Goal: Use online tool/utility: Utilize a website feature to perform a specific function

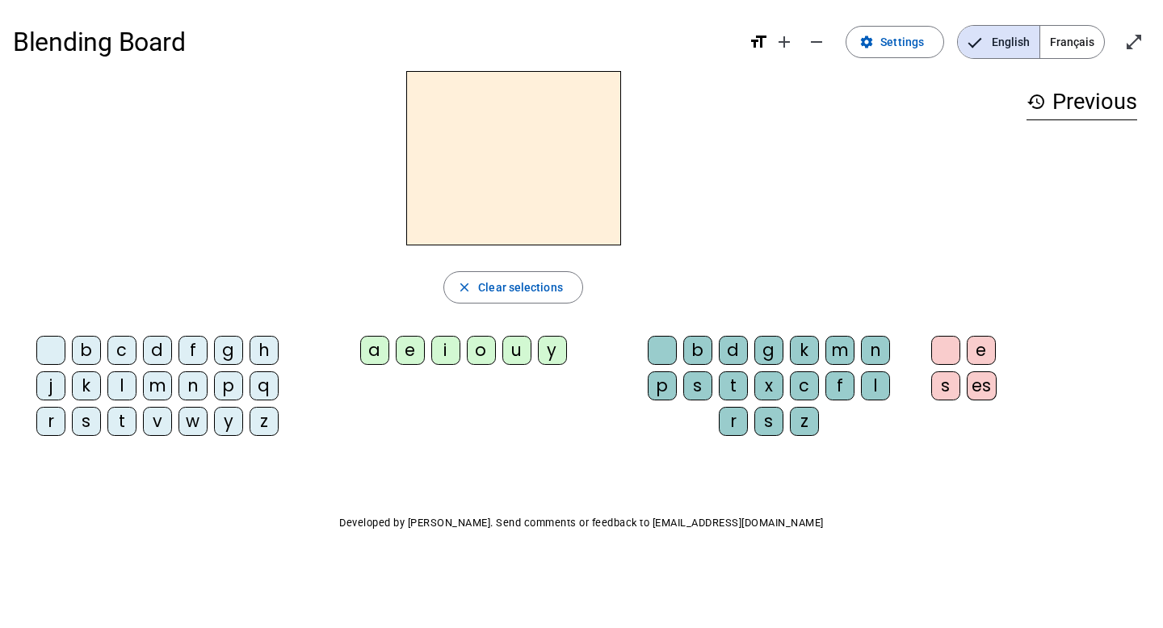
click at [1080, 40] on span "Français" at bounding box center [1072, 42] width 64 height 32
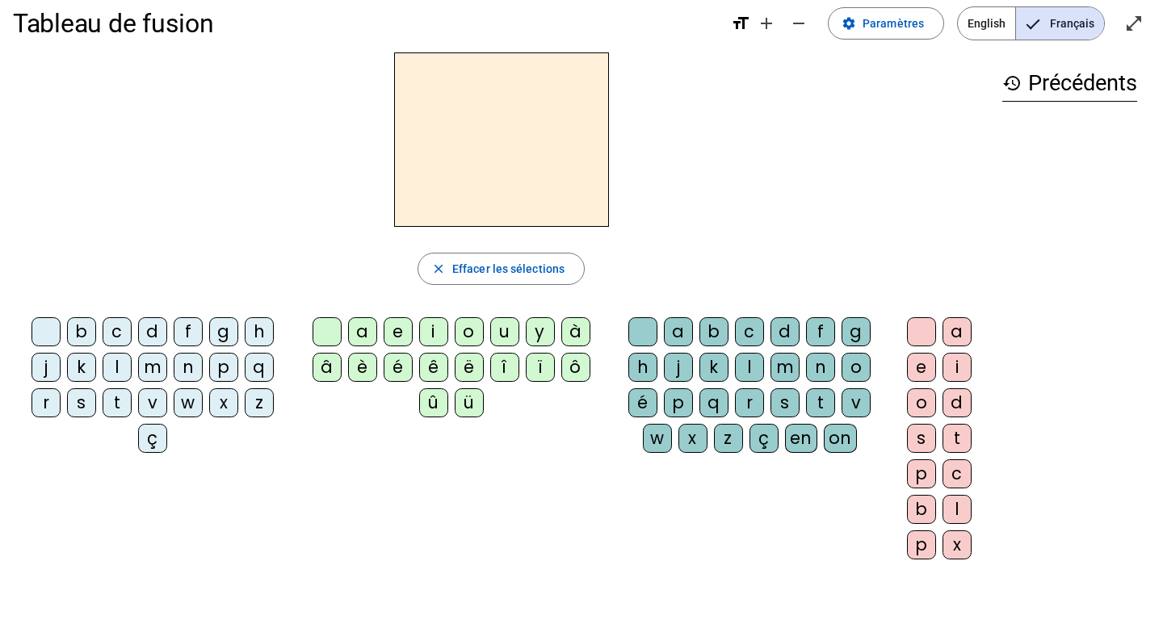
scroll to position [20, 0]
click at [368, 329] on div "a" at bounding box center [362, 330] width 29 height 29
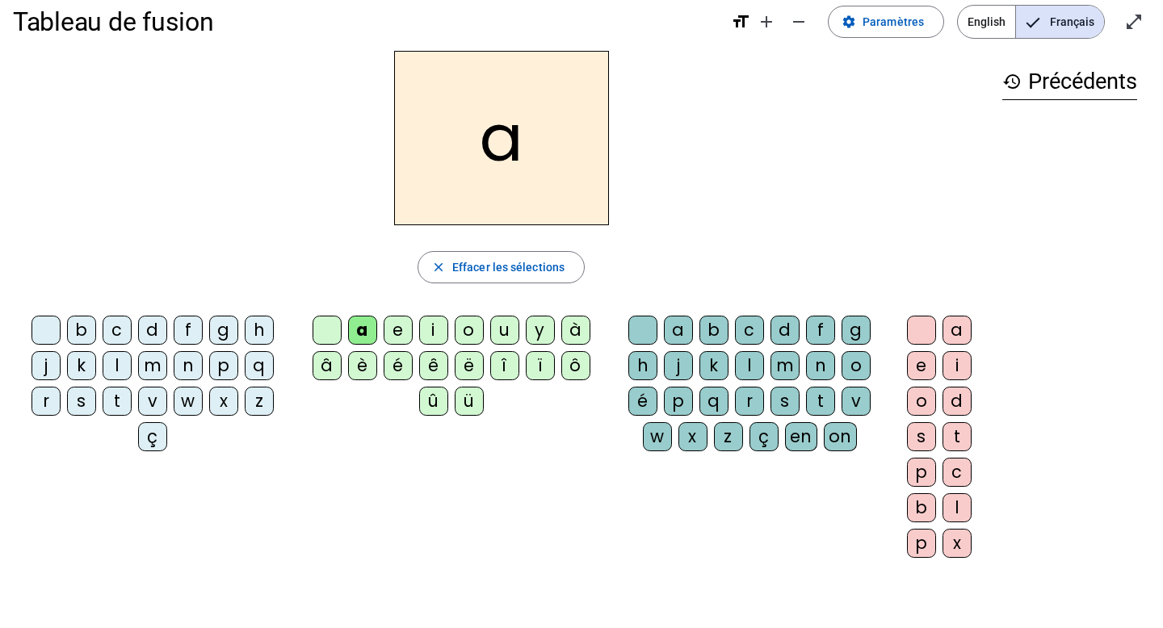
click at [787, 360] on div "m" at bounding box center [784, 365] width 29 height 29
click at [951, 363] on div "i" at bounding box center [956, 365] width 29 height 29
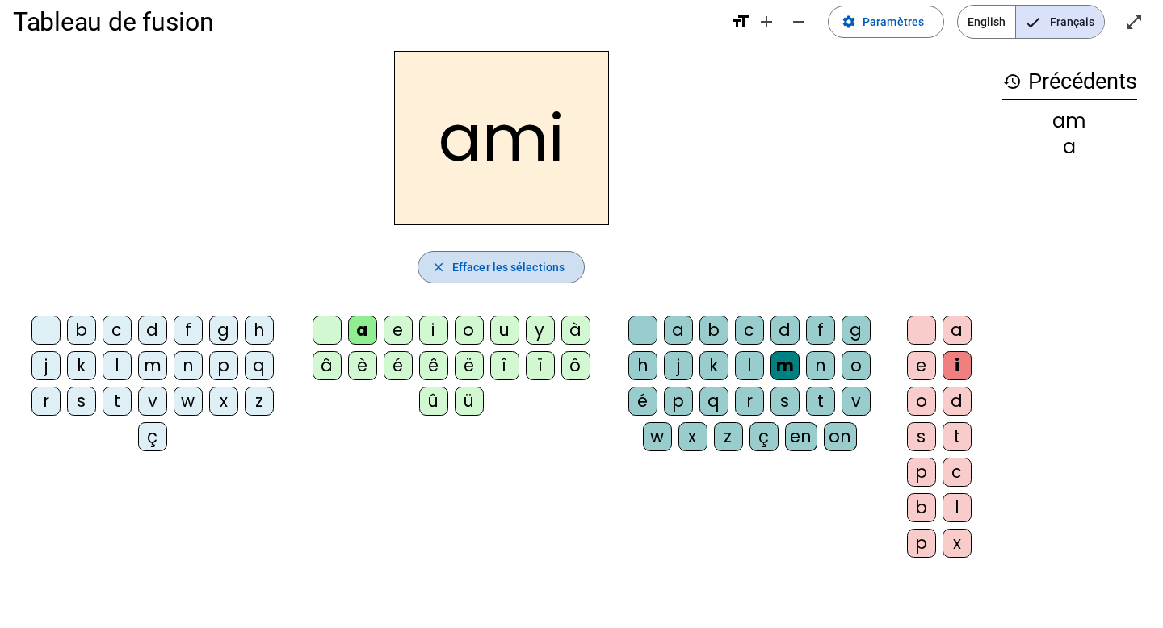
click at [527, 269] on span "Effacer les sélections" at bounding box center [508, 267] width 112 height 19
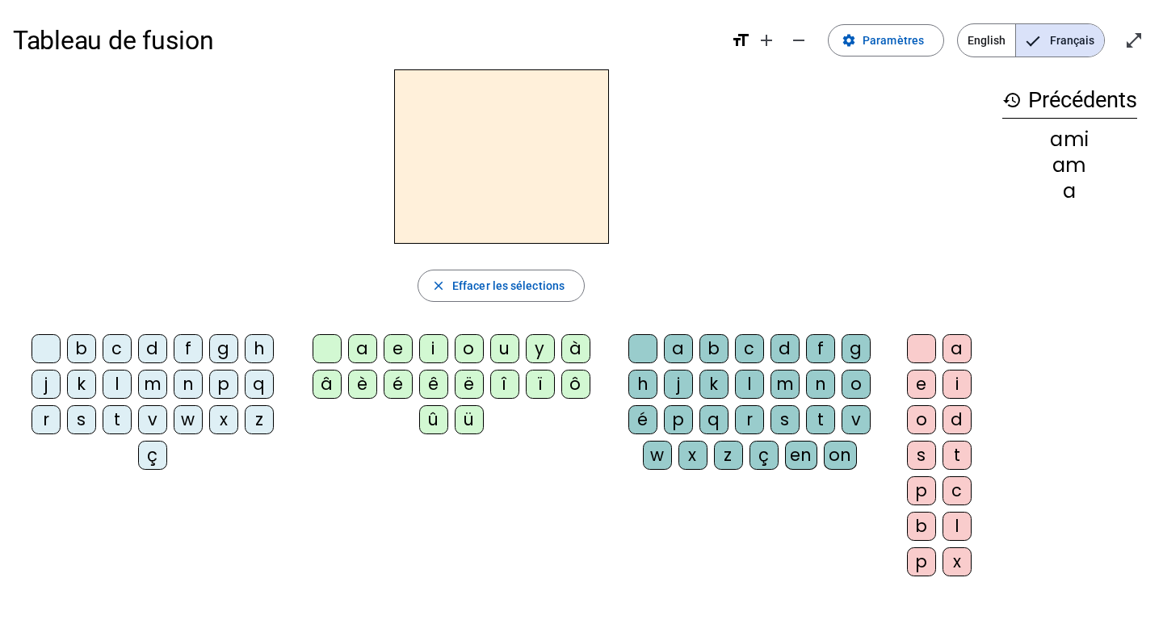
scroll to position [0, 0]
click at [894, 36] on span "Paramètres" at bounding box center [892, 41] width 61 height 19
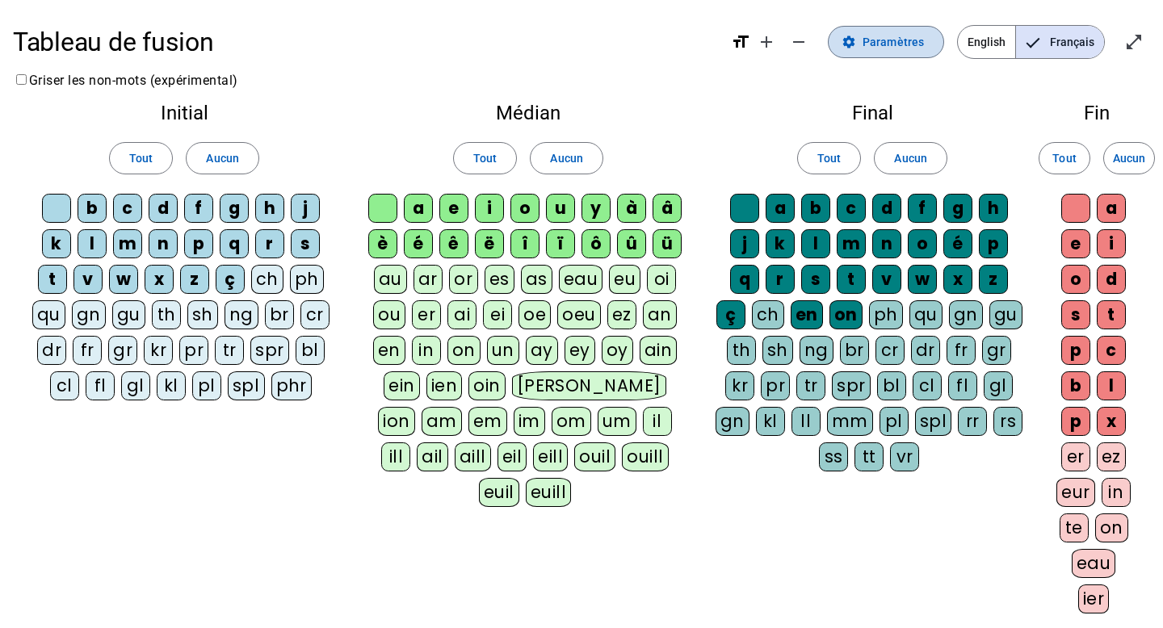
click at [894, 36] on span "Paramètres" at bounding box center [892, 41] width 61 height 19
click at [1133, 44] on mat-icon "open_in_full" at bounding box center [1133, 41] width 19 height 19
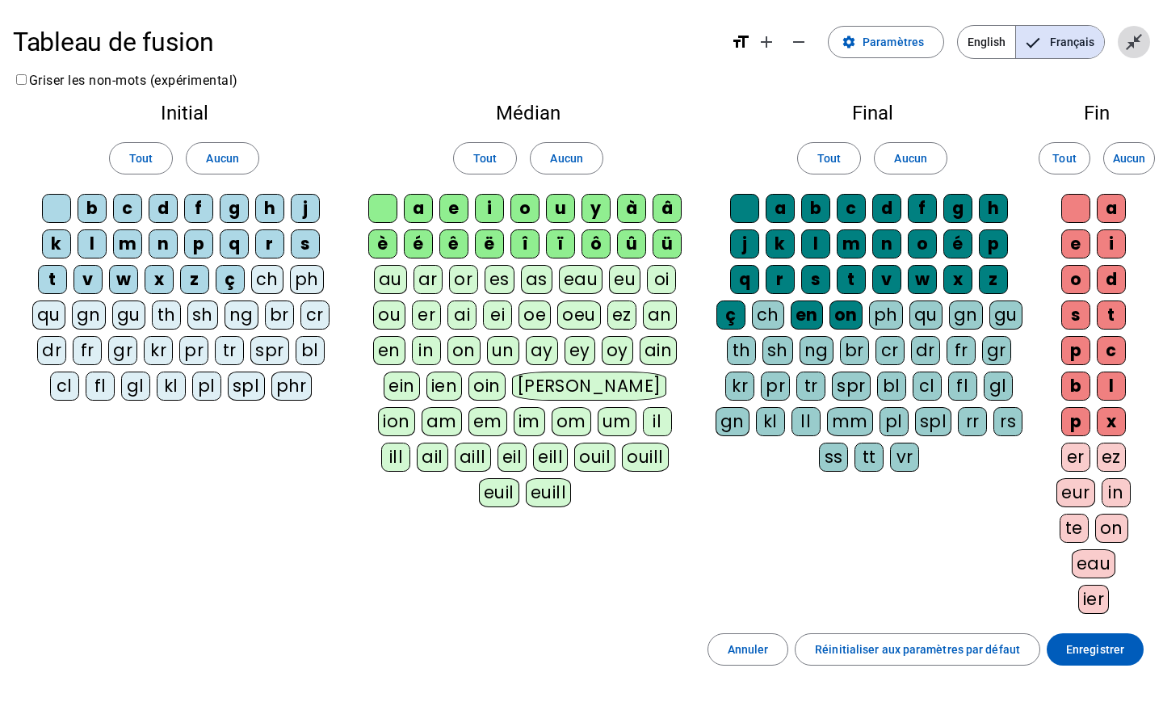
click at [1135, 48] on mat-icon "close_fullscreen" at bounding box center [1133, 41] width 19 height 19
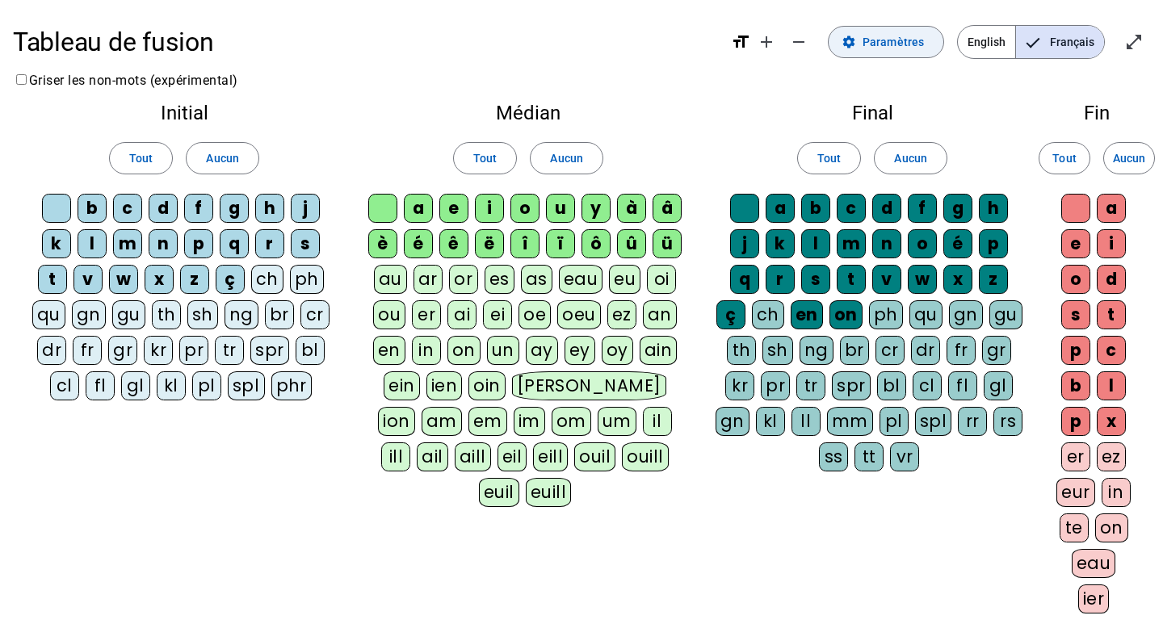
click at [915, 44] on span "Paramètres" at bounding box center [892, 41] width 61 height 19
